Goal: Task Accomplishment & Management: Use online tool/utility

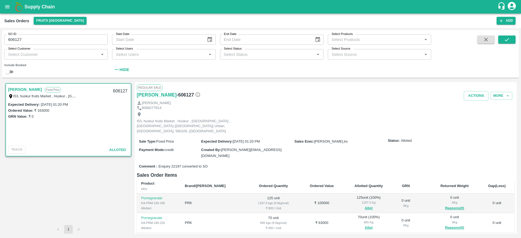
scroll to position [37, 0]
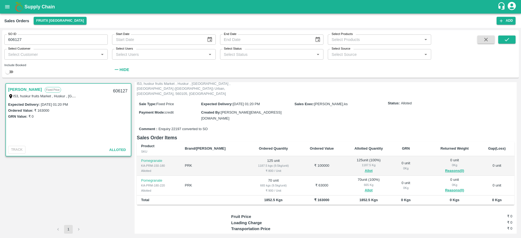
drag, startPoint x: 0, startPoint y: 0, endPoint x: 482, endPoint y: 37, distance: 483.7
click at [482, 37] on button "button" at bounding box center [485, 40] width 17 height 8
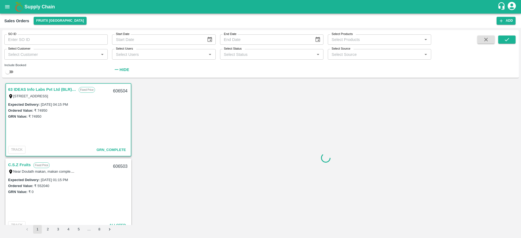
scroll to position [1, 0]
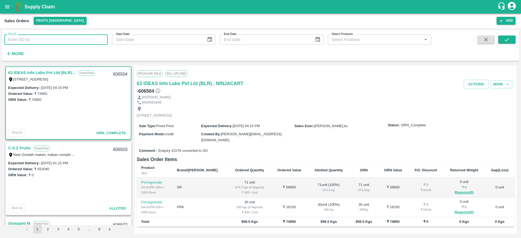
click at [66, 40] on input "SO ID" at bounding box center [55, 39] width 103 height 10
type input "606462"
click at [509, 41] on icon "submit" at bounding box center [507, 40] width 6 height 6
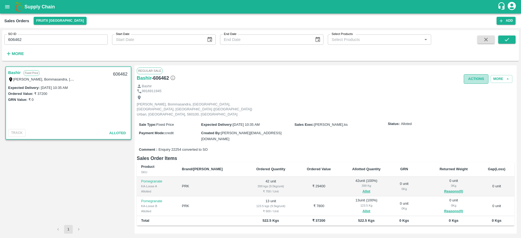
click at [478, 77] on button "Actions" at bounding box center [476, 78] width 25 height 9
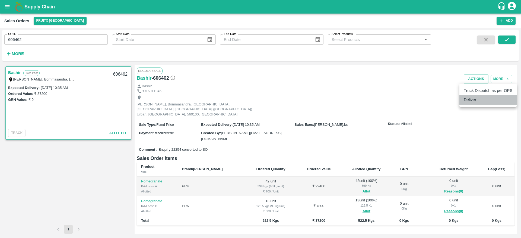
click at [467, 100] on li "Deliver" at bounding box center [488, 99] width 57 height 9
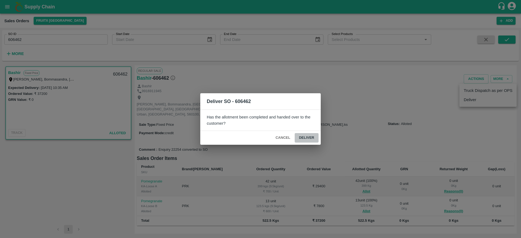
click at [302, 135] on button "Deliver" at bounding box center [307, 137] width 24 height 9
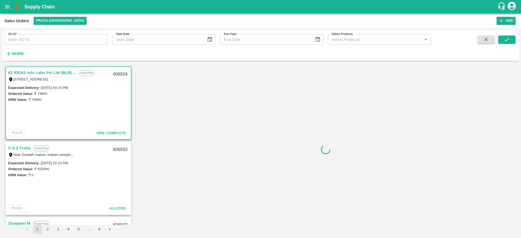
click at [38, 37] on input "SO ID" at bounding box center [55, 39] width 103 height 10
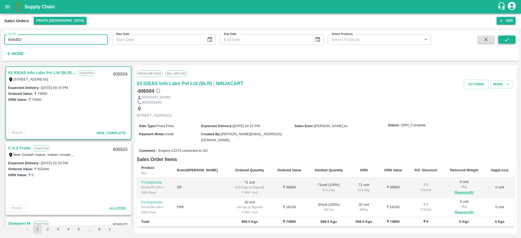
type input "606462"
click at [506, 41] on icon "submit" at bounding box center [507, 40] width 6 height 6
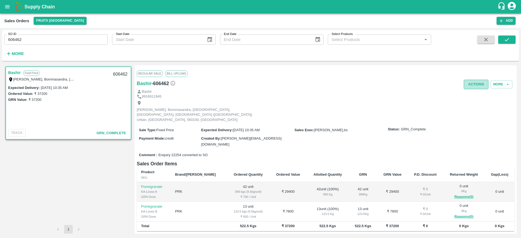
click at [482, 80] on button "Actions" at bounding box center [476, 84] width 25 height 9
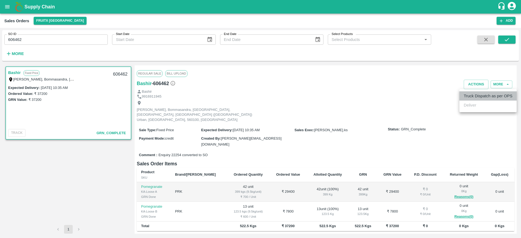
click at [471, 93] on li "Truck Dispatch as per OPS" at bounding box center [488, 95] width 57 height 9
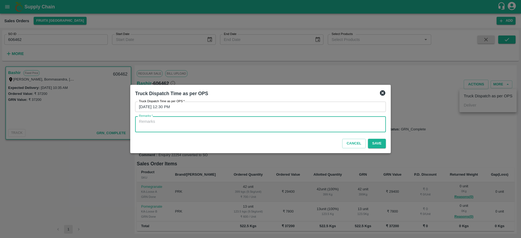
click at [293, 130] on textarea "Remarks   *" at bounding box center [260, 124] width 243 height 11
type textarea "otd"
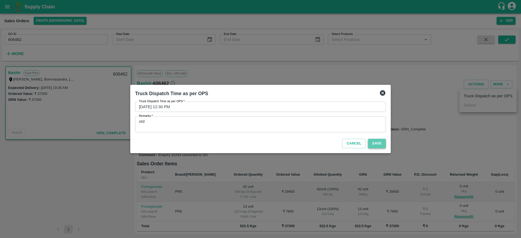
click at [380, 148] on button "Save" at bounding box center [377, 143] width 18 height 9
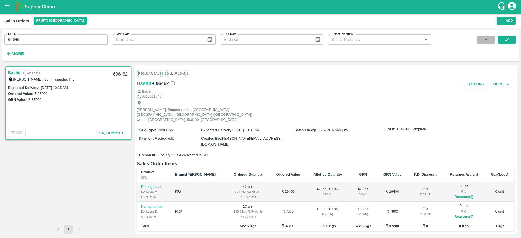
click at [482, 36] on button "button" at bounding box center [485, 40] width 17 height 8
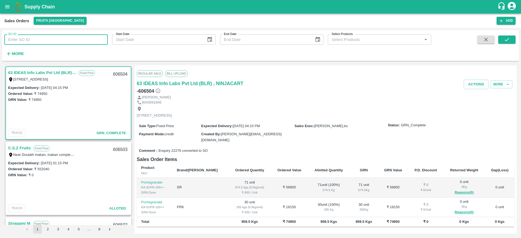
click at [86, 40] on input "SO ID" at bounding box center [55, 39] width 103 height 10
type input "606464"
click at [510, 42] on button "submit" at bounding box center [506, 40] width 17 height 8
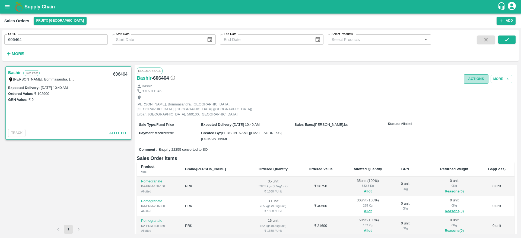
click at [470, 79] on button "Actions" at bounding box center [476, 78] width 25 height 9
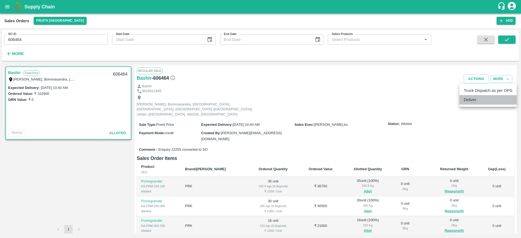
click at [473, 101] on li "Deliver" at bounding box center [488, 99] width 57 height 9
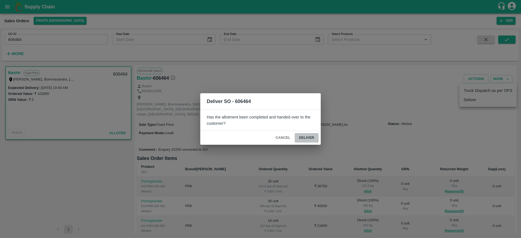
click at [309, 136] on button "Deliver" at bounding box center [307, 137] width 24 height 9
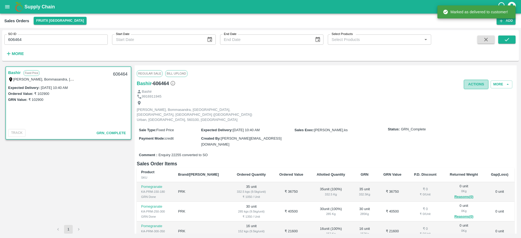
click at [482, 84] on button "Actions" at bounding box center [476, 84] width 25 height 9
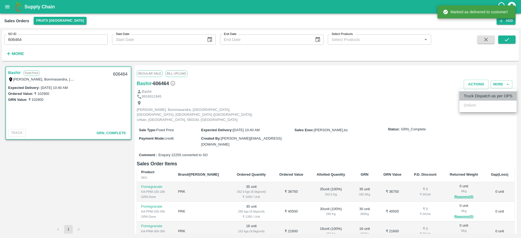
click at [472, 97] on li "Truck Dispatch as per OPS" at bounding box center [488, 95] width 57 height 9
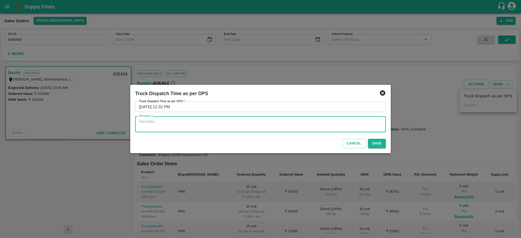
click at [338, 125] on textarea "Remarks   *" at bounding box center [260, 124] width 243 height 11
type textarea "OTD"
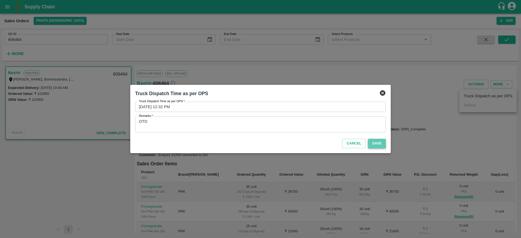
click at [382, 143] on button "Save" at bounding box center [377, 143] width 18 height 9
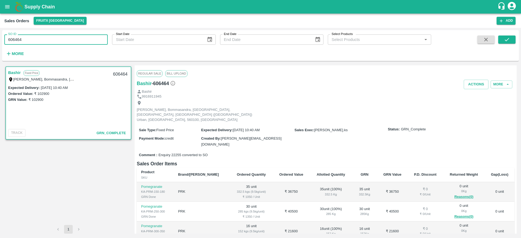
click at [56, 38] on input "606464" at bounding box center [55, 39] width 103 height 10
type input "606127"
click at [502, 37] on button "submit" at bounding box center [506, 40] width 17 height 8
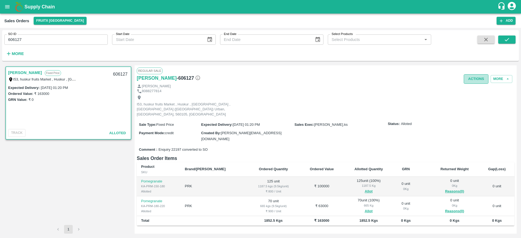
click at [478, 83] on button "Actions" at bounding box center [476, 78] width 25 height 9
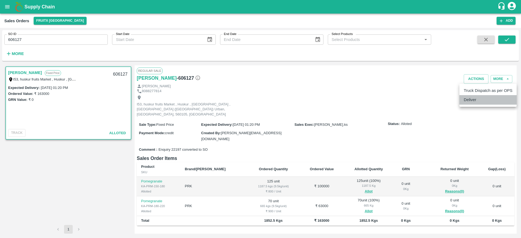
click at [483, 99] on li "Deliver" at bounding box center [488, 99] width 57 height 9
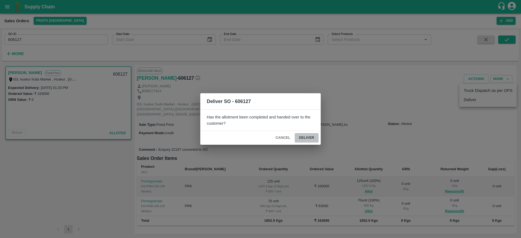
click at [311, 137] on button "Deliver" at bounding box center [307, 137] width 24 height 9
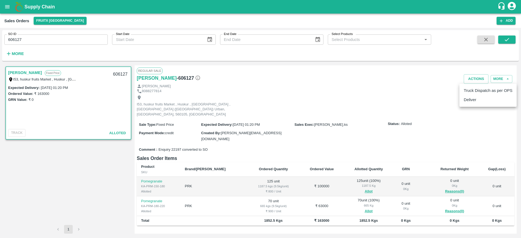
click at [471, 100] on li "Deliver" at bounding box center [488, 99] width 57 height 9
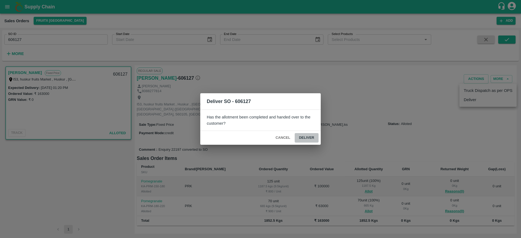
click at [312, 140] on button "Deliver" at bounding box center [307, 137] width 24 height 9
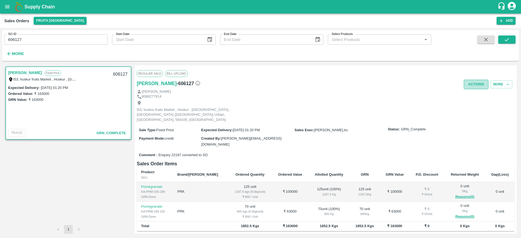
click at [479, 86] on button "Actions" at bounding box center [476, 84] width 25 height 9
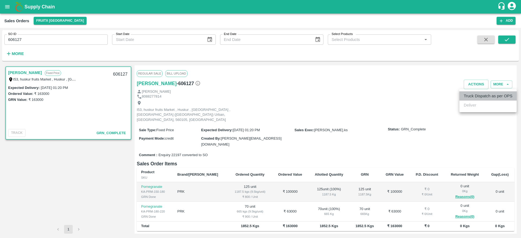
click at [474, 99] on li "Truck Dispatch as per OPS" at bounding box center [488, 95] width 57 height 9
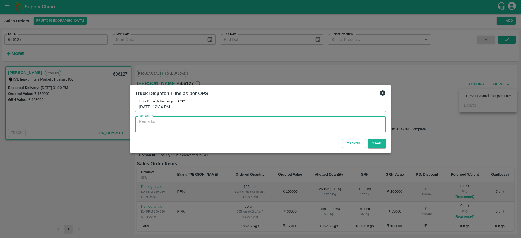
click at [207, 126] on textarea "Remarks   *" at bounding box center [260, 124] width 243 height 11
type textarea "OTD"
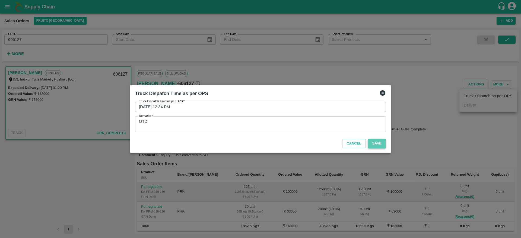
click at [381, 148] on button "Save" at bounding box center [377, 143] width 18 height 9
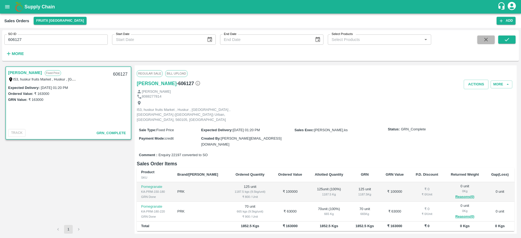
click at [487, 40] on icon "button" at bounding box center [486, 40] width 6 height 6
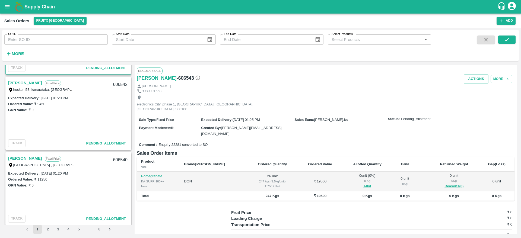
scroll to position [66, 0]
click at [17, 84] on link "[PERSON_NAME]" at bounding box center [25, 82] width 34 height 7
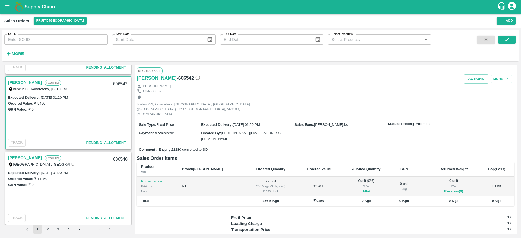
click at [23, 155] on link "Vijayakumar" at bounding box center [25, 157] width 34 height 7
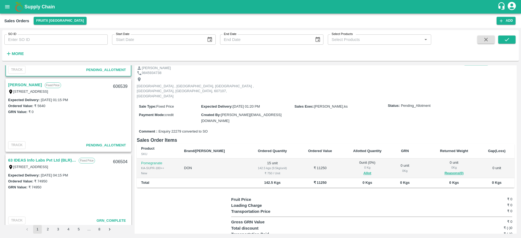
scroll to position [290, 0]
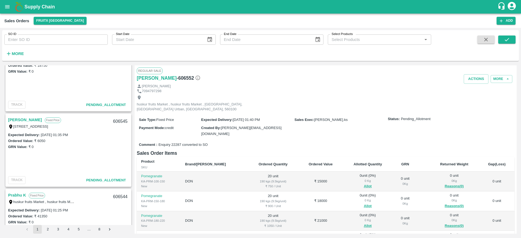
scroll to position [236, 0]
